Goal: Navigation & Orientation: Go to known website

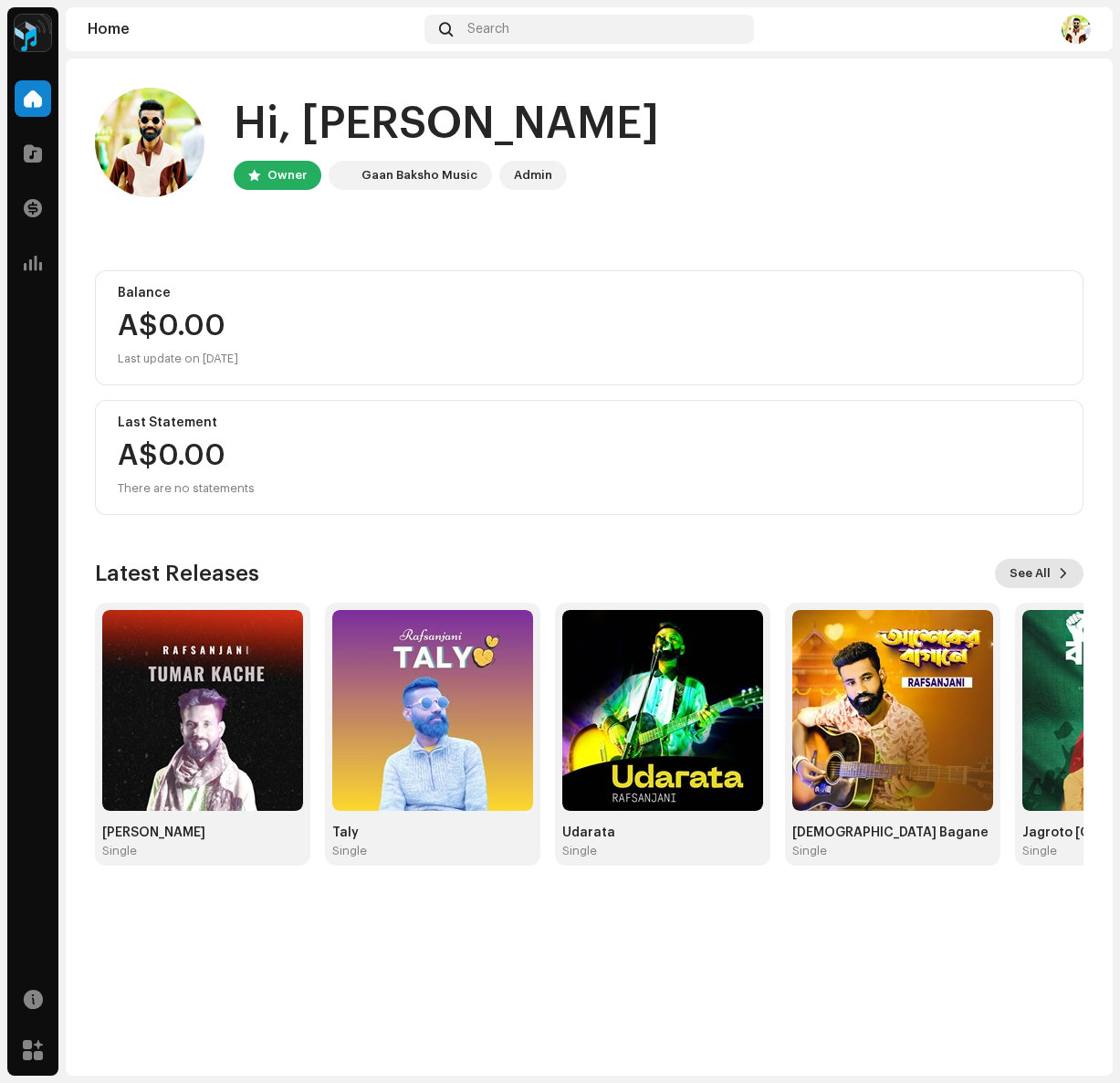
click at [1064, 577] on span at bounding box center [1063, 573] width 11 height 14
